Goal: Check status

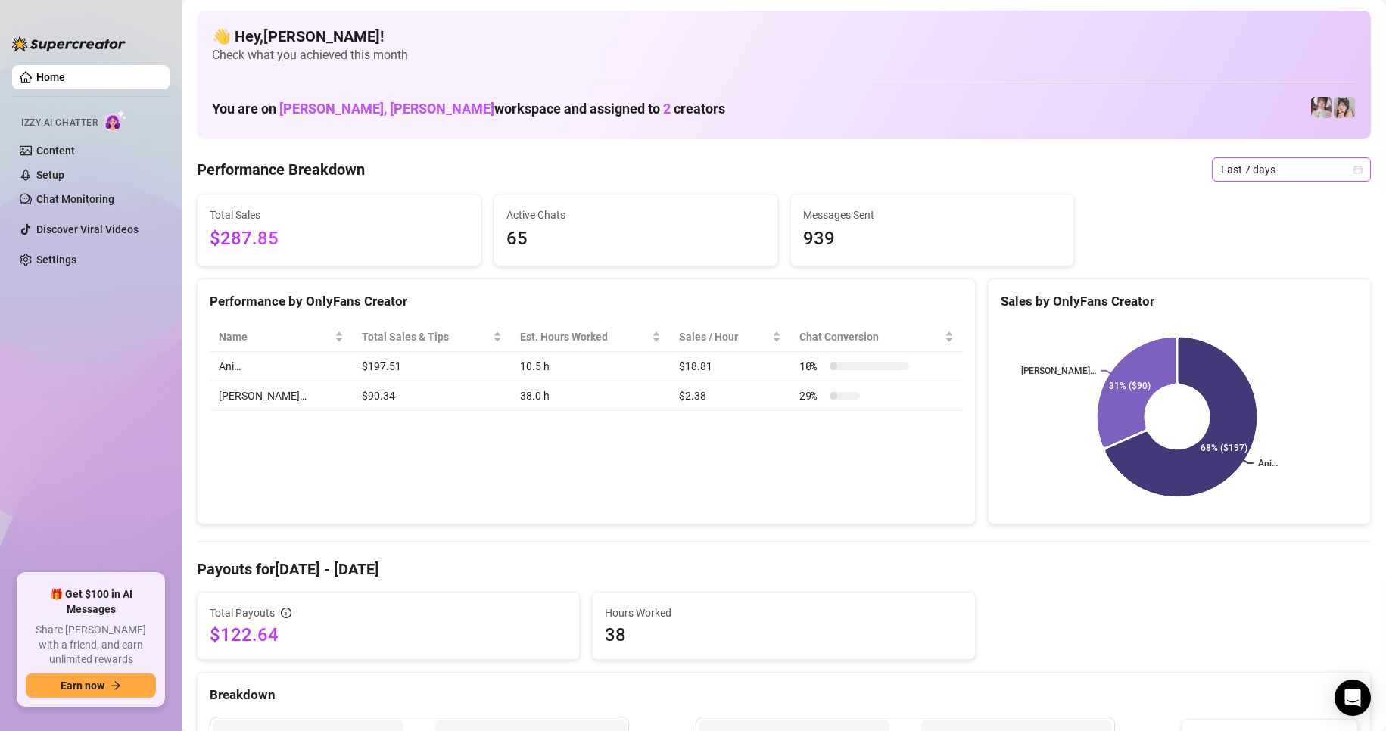
click at [1233, 171] on span "Last 7 days" at bounding box center [1291, 169] width 141 height 23
click at [1223, 295] on div "Custom date" at bounding box center [1278, 296] width 135 height 17
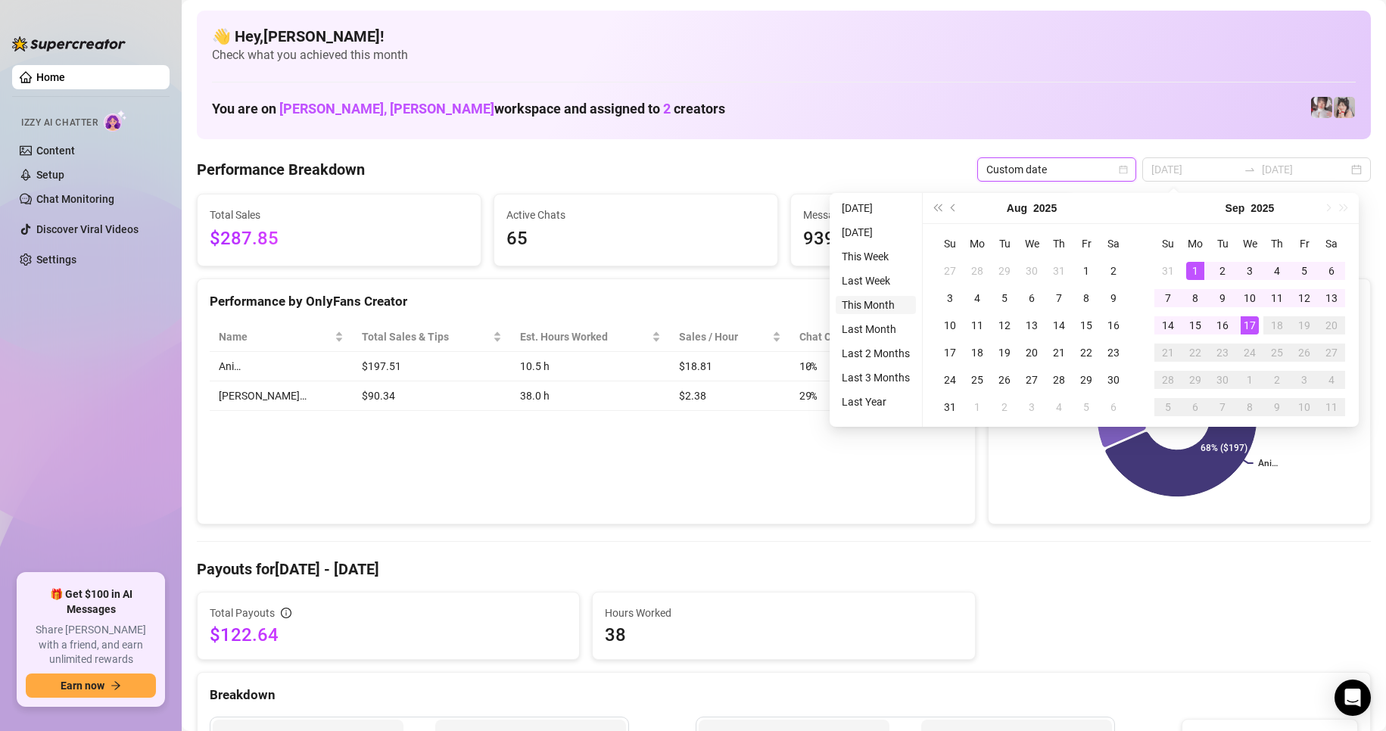
type input "[DATE]"
click at [1171, 326] on div "14" at bounding box center [1168, 325] width 18 height 18
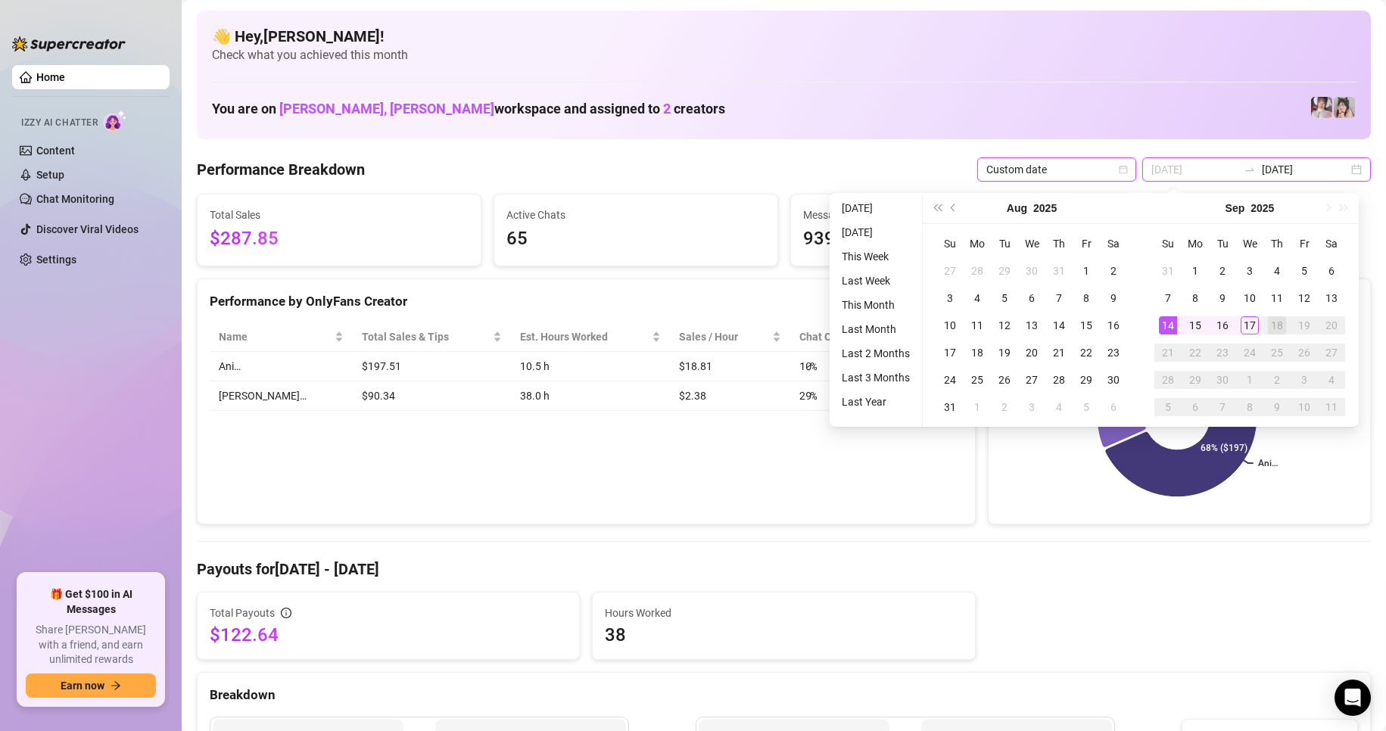
type input "[DATE]"
click at [1251, 325] on div "17" at bounding box center [1249, 325] width 18 height 18
type input "[DATE]"
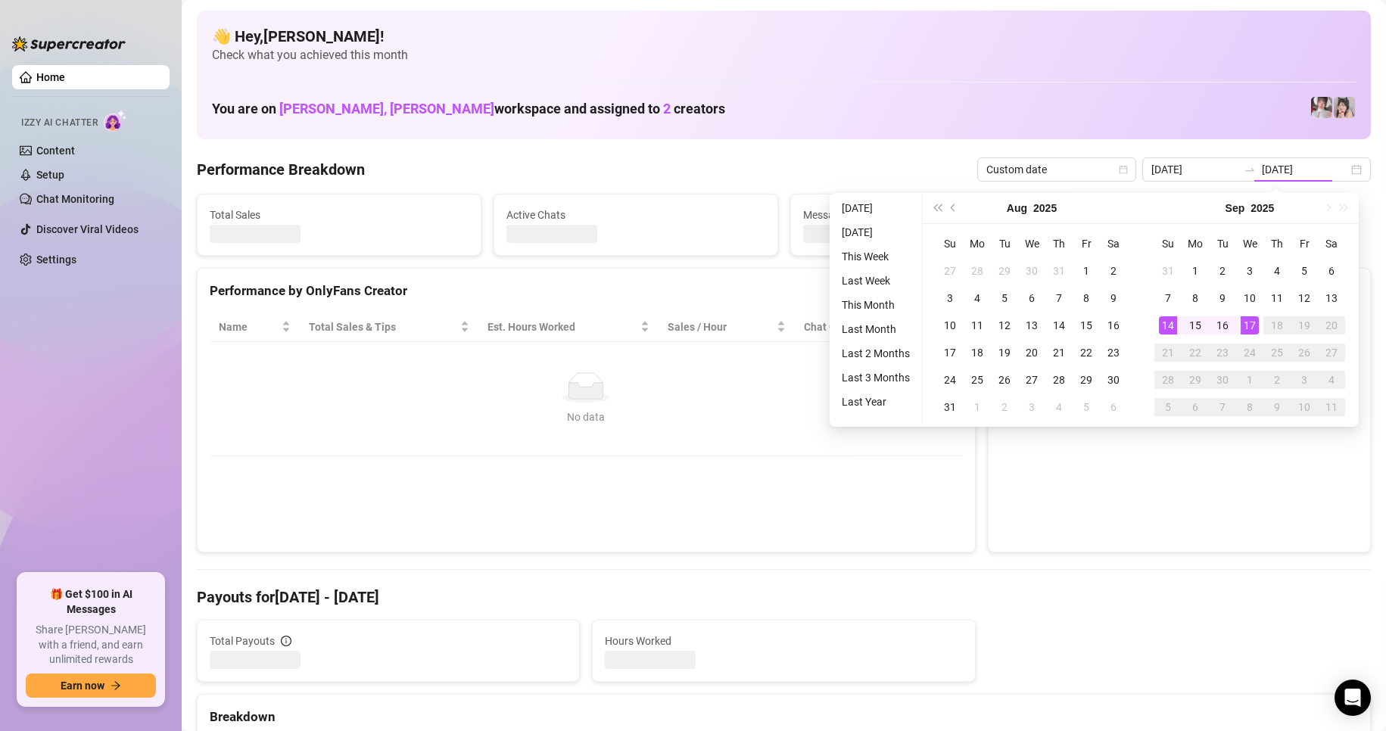
type input "[DATE]"
